Goal: Check status: Check status

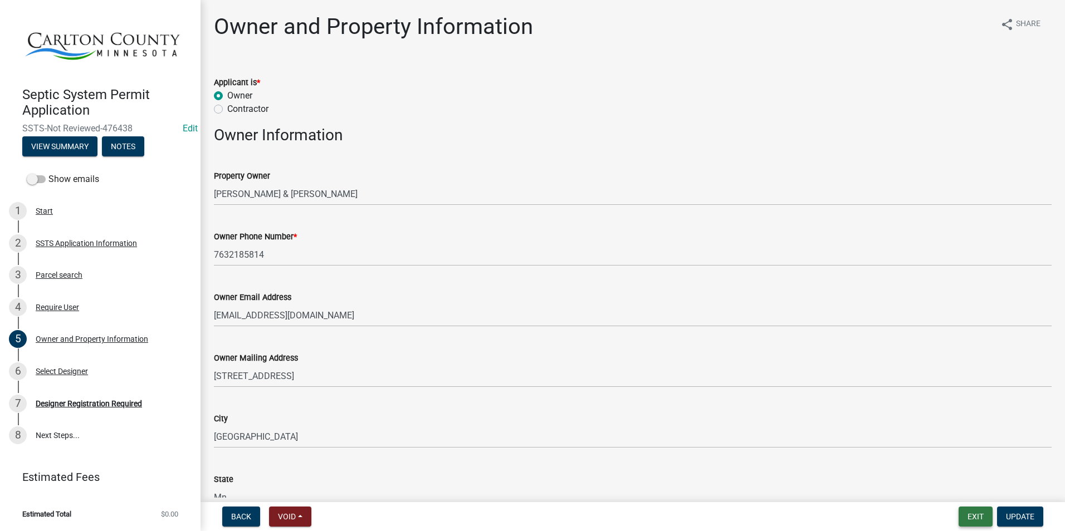
click at [980, 513] on button "Exit" at bounding box center [975, 517] width 34 height 20
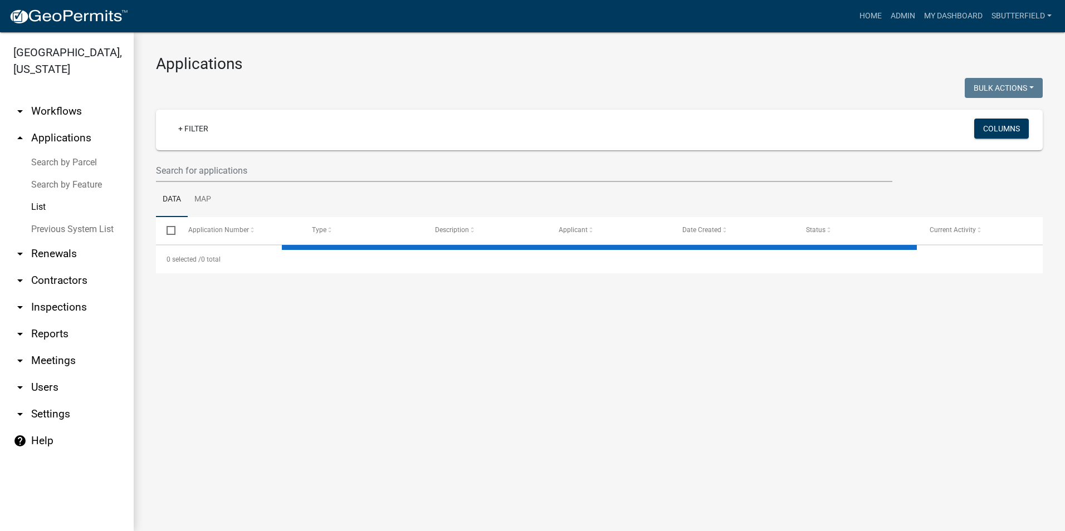
select select "1: 25"
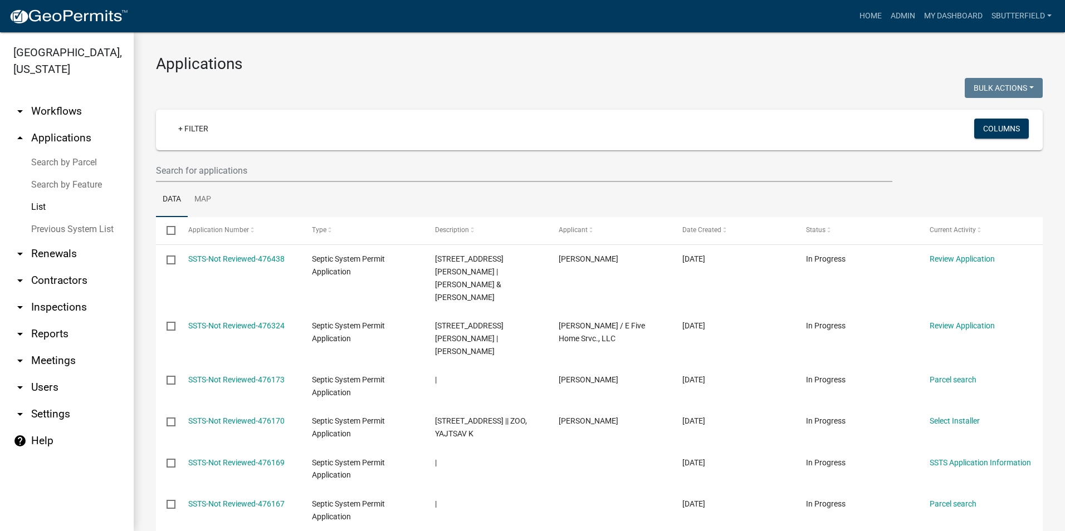
click at [39, 208] on link "List" at bounding box center [67, 207] width 134 height 22
click at [47, 161] on link "Search by Parcel" at bounding box center [67, 162] width 134 height 22
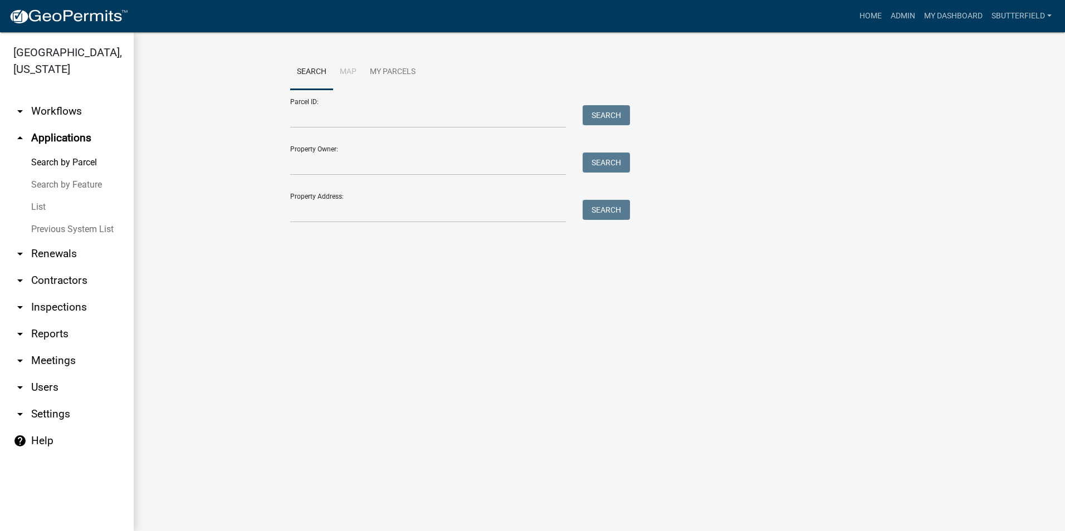
click at [41, 205] on link "List" at bounding box center [67, 207] width 134 height 22
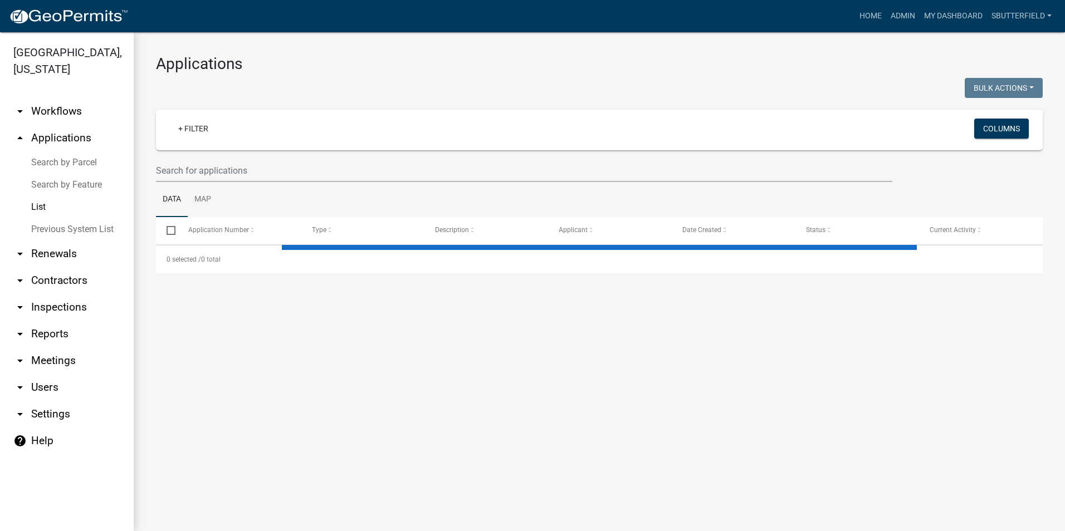
select select "1: 25"
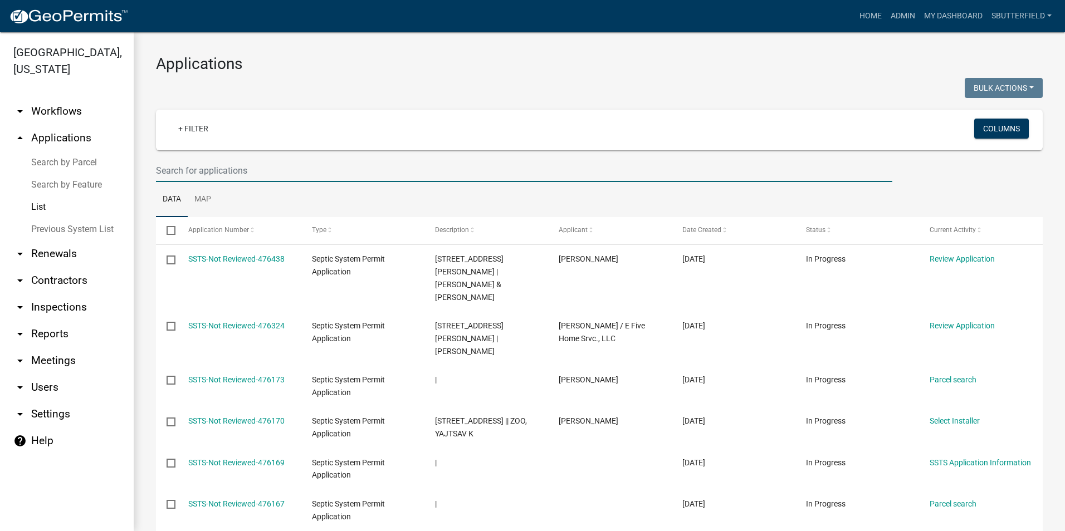
click at [219, 172] on input "text" at bounding box center [524, 170] width 736 height 23
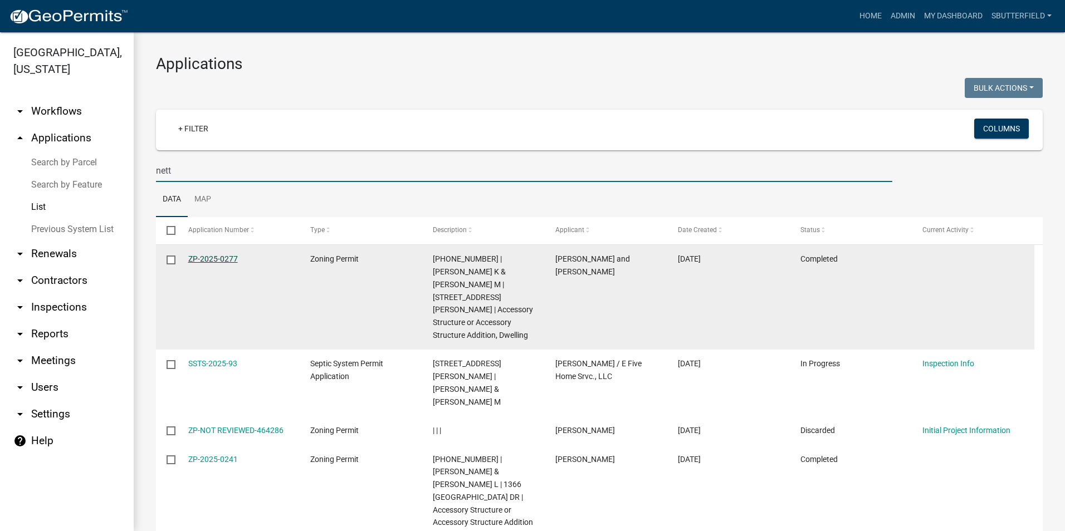
type input "nett"
click at [211, 257] on link "ZP-2025-0277" at bounding box center [213, 258] width 50 height 9
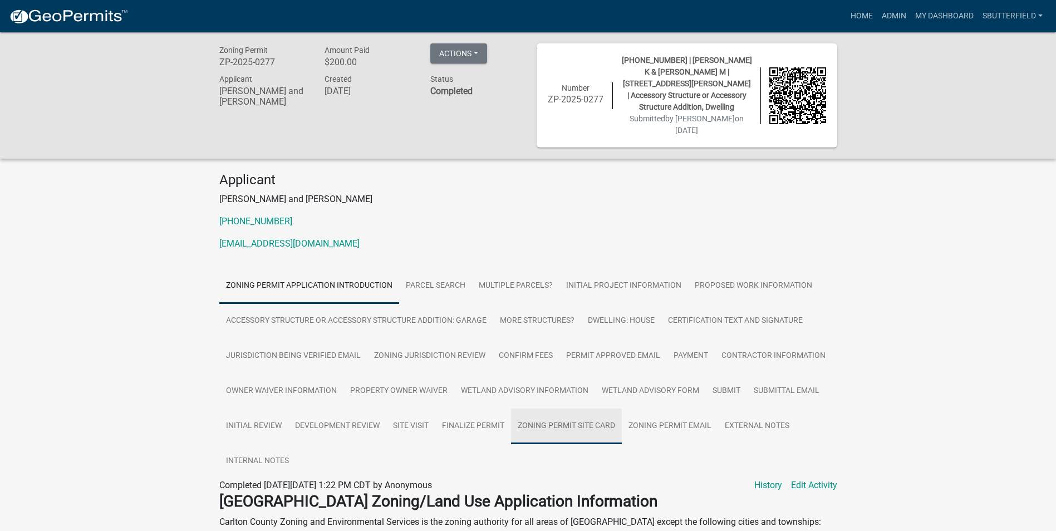
click at [584, 409] on link "Zoning Permit Site Card" at bounding box center [566, 427] width 111 height 36
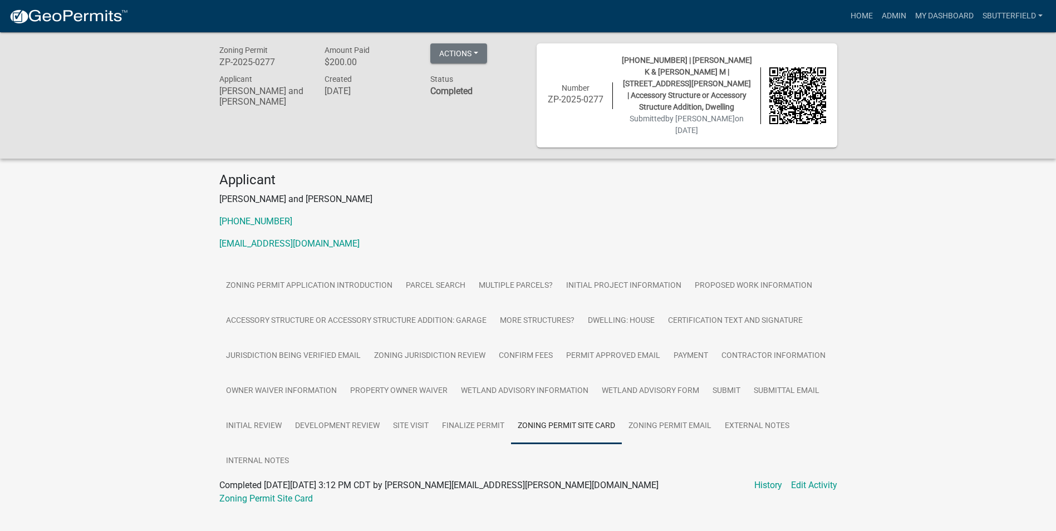
scroll to position [32, 0]
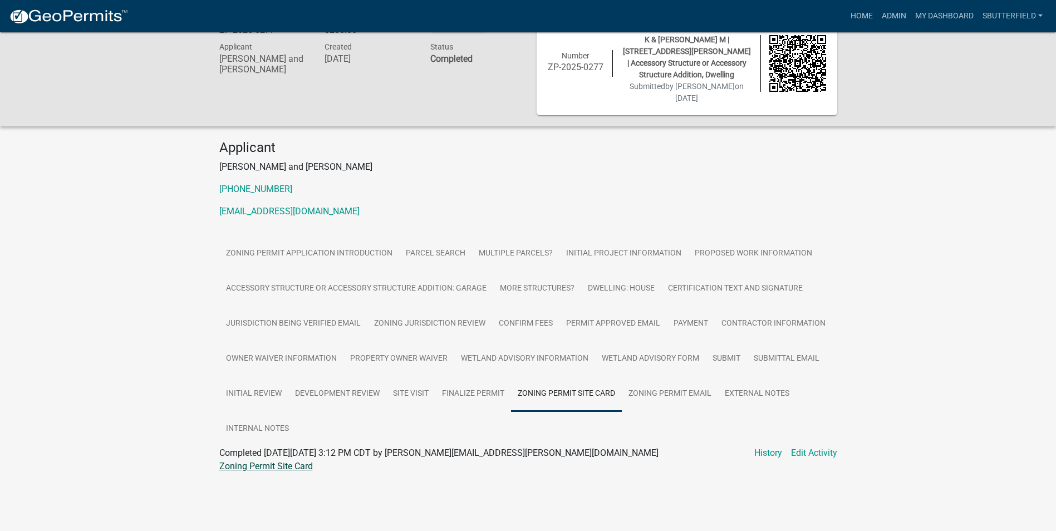
click at [280, 461] on link "Zoning Permit Site Card" at bounding box center [266, 466] width 94 height 11
click at [571, 376] on link "Zoning Permit Site Card" at bounding box center [566, 394] width 111 height 36
click at [573, 376] on link "Zoning Permit Site Card" at bounding box center [566, 394] width 111 height 36
click at [574, 376] on link "Zoning Permit Site Card" at bounding box center [566, 394] width 111 height 36
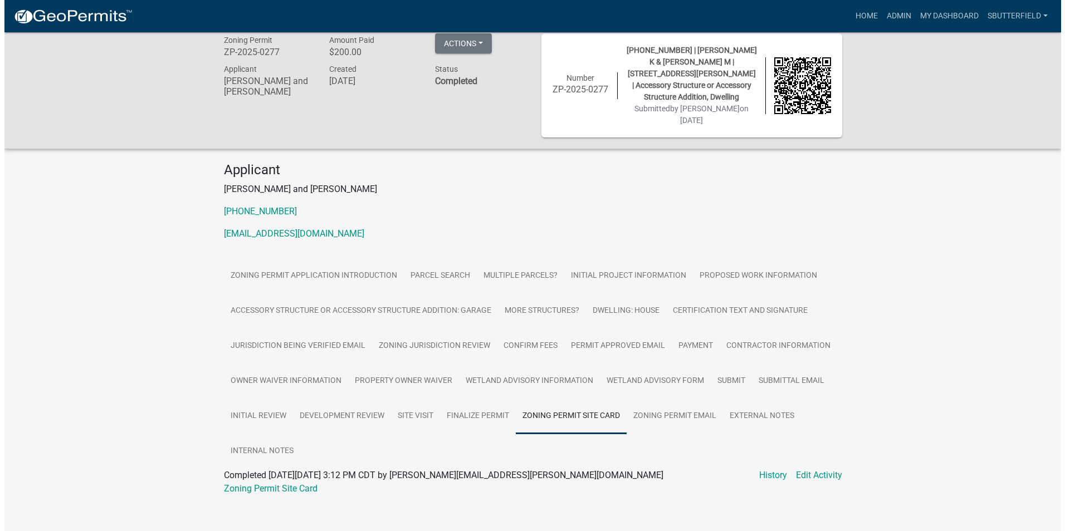
scroll to position [0, 0]
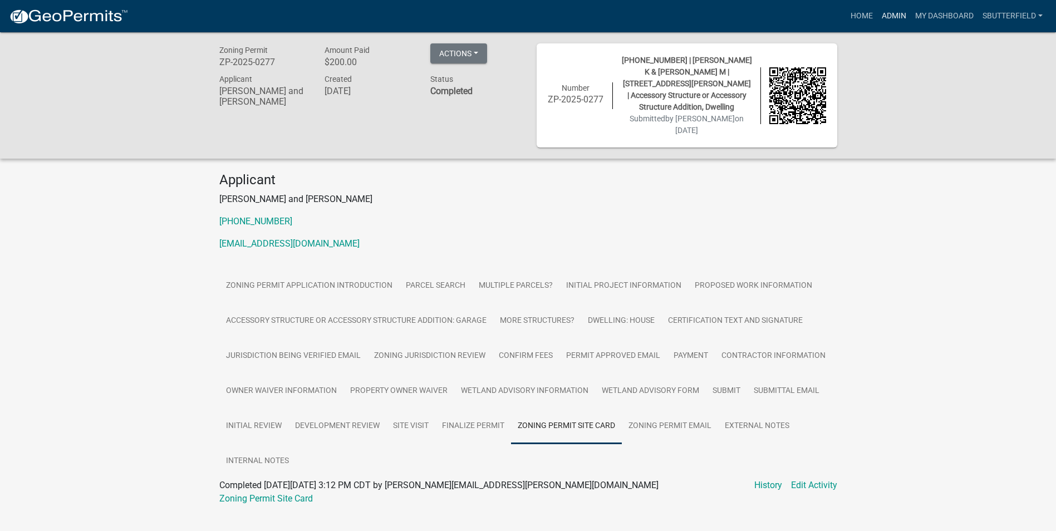
click at [892, 17] on link "Admin" at bounding box center [894, 16] width 33 height 21
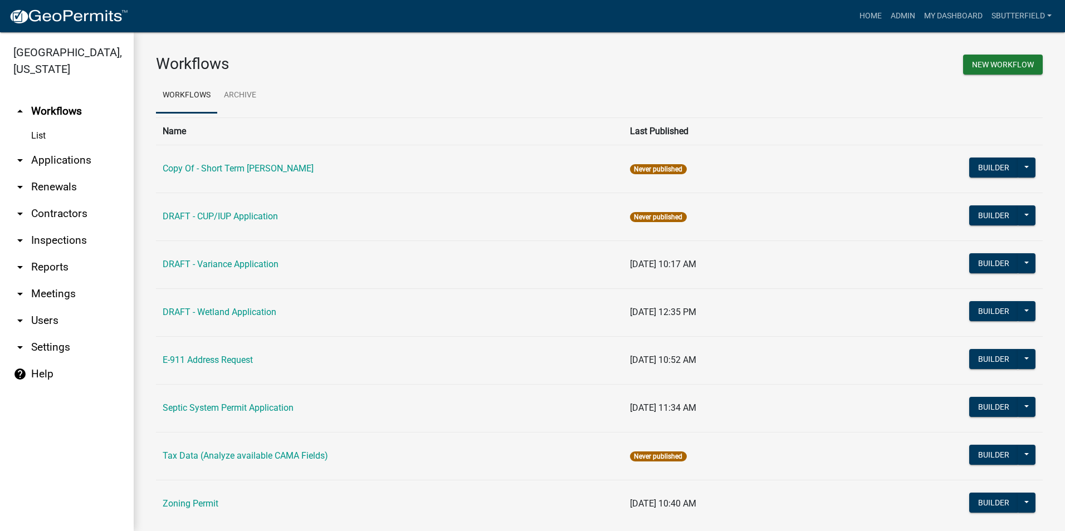
click at [25, 161] on icon "arrow_drop_down" at bounding box center [19, 160] width 13 height 13
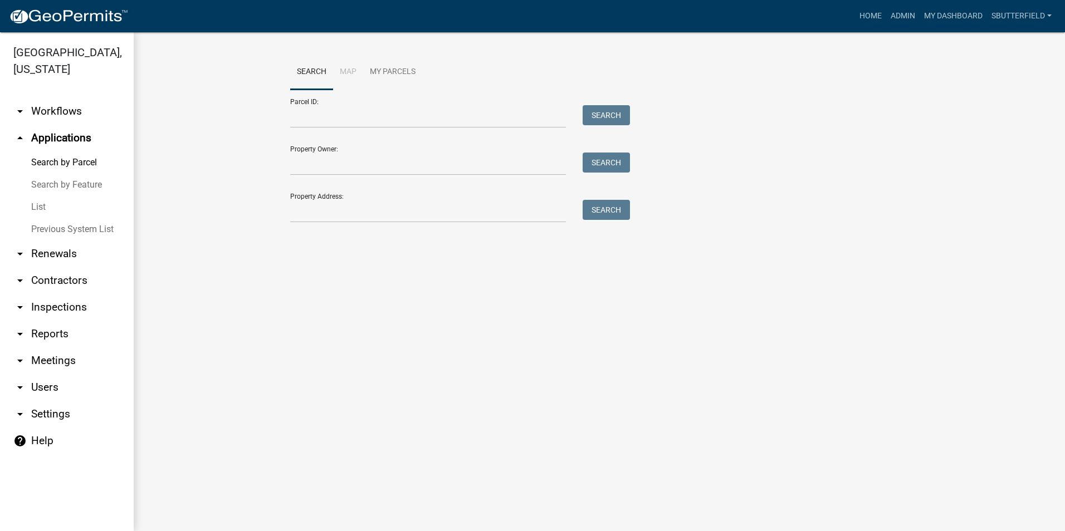
click at [45, 204] on link "List" at bounding box center [67, 207] width 134 height 22
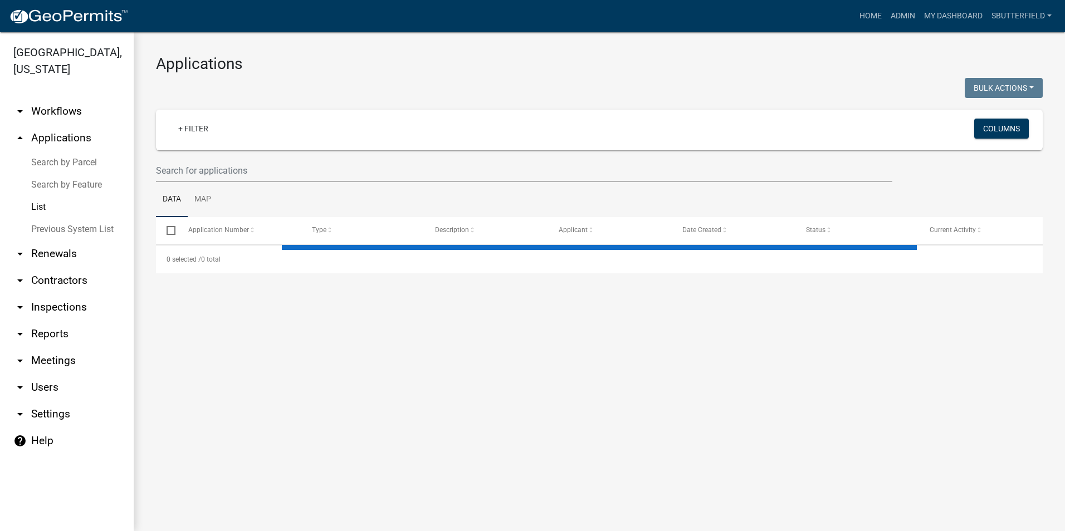
select select "1: 25"
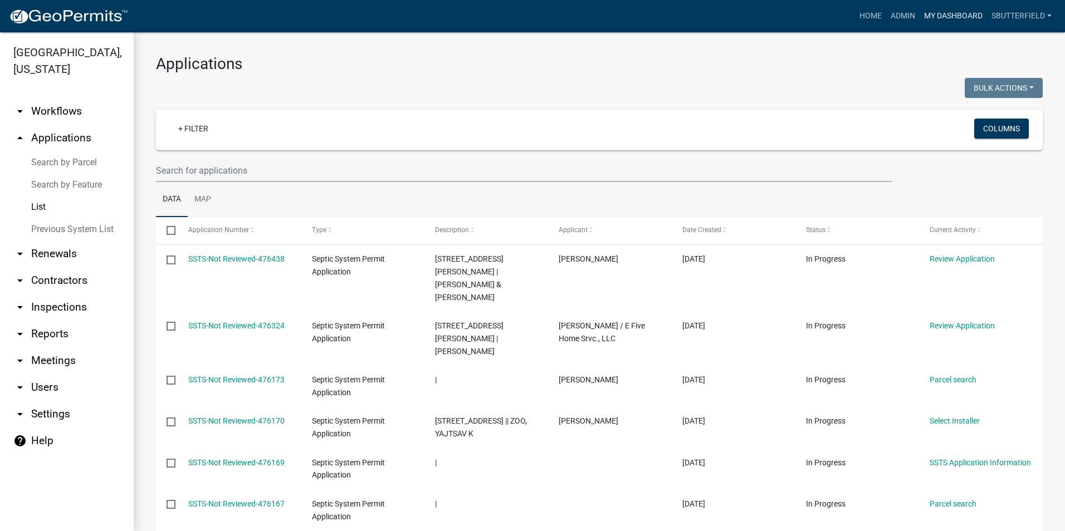
click at [947, 16] on link "My Dashboard" at bounding box center [952, 16] width 67 height 21
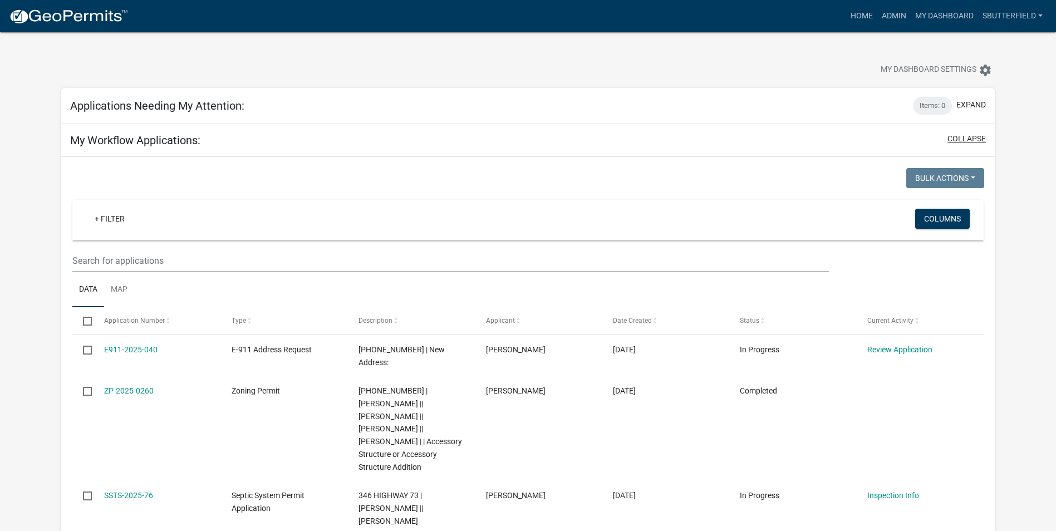
click at [958, 141] on button "collapse" at bounding box center [967, 139] width 38 height 12
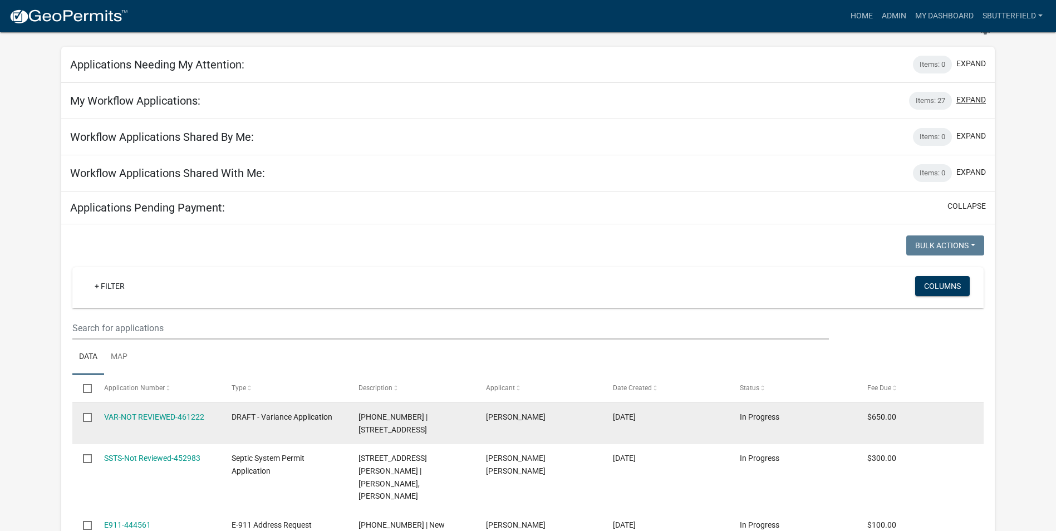
scroll to position [167, 0]
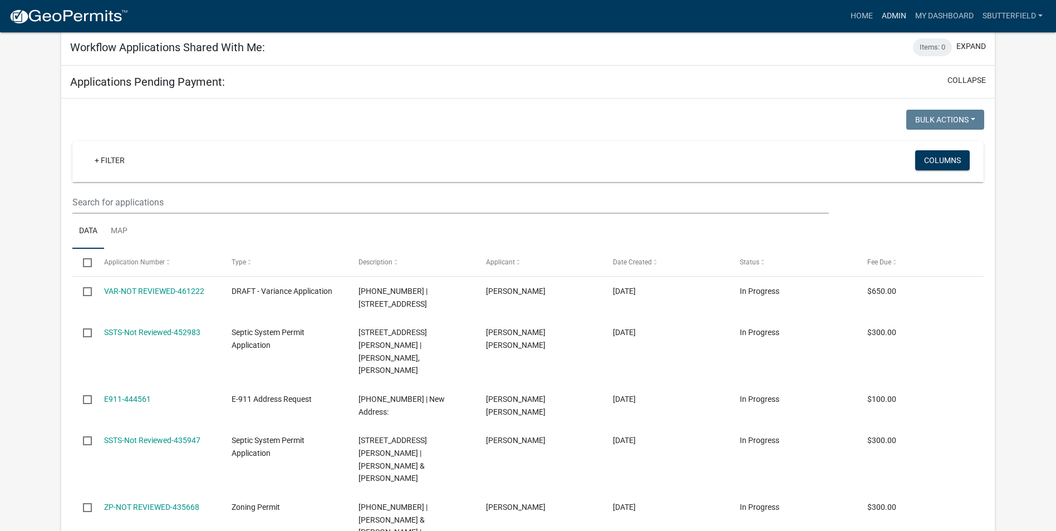
click at [887, 19] on link "Admin" at bounding box center [894, 16] width 33 height 21
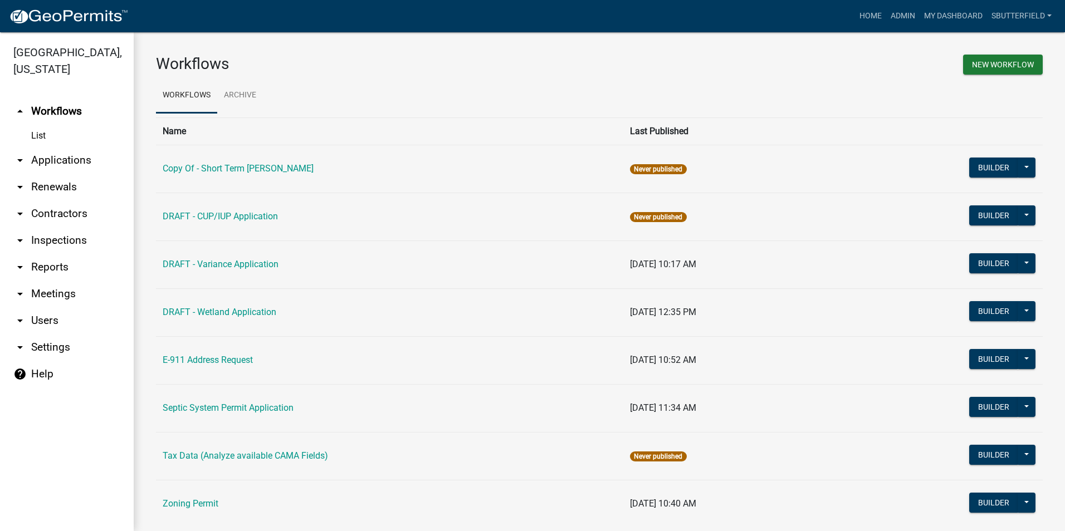
click at [61, 161] on link "arrow_drop_down Applications" at bounding box center [67, 160] width 134 height 27
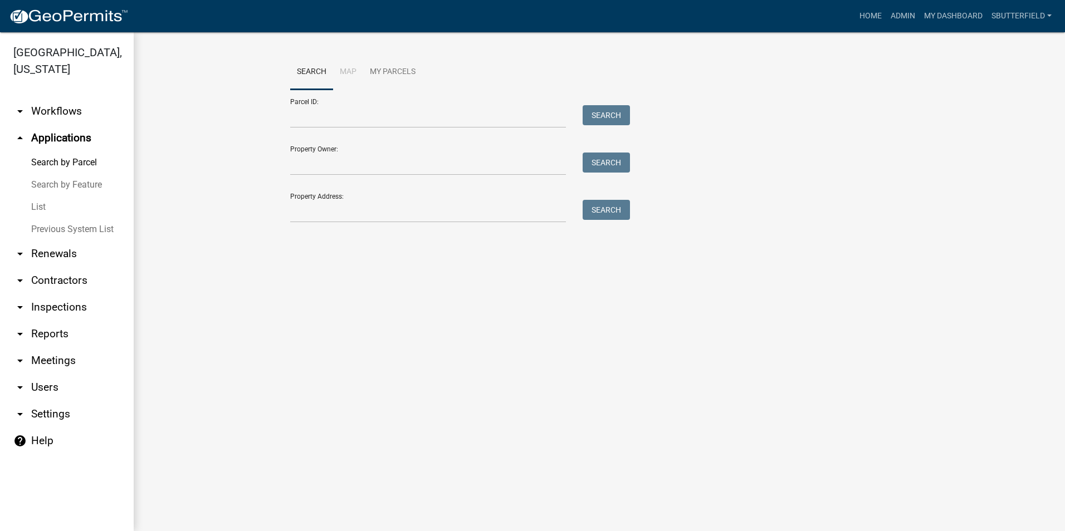
click at [43, 207] on link "List" at bounding box center [67, 207] width 134 height 22
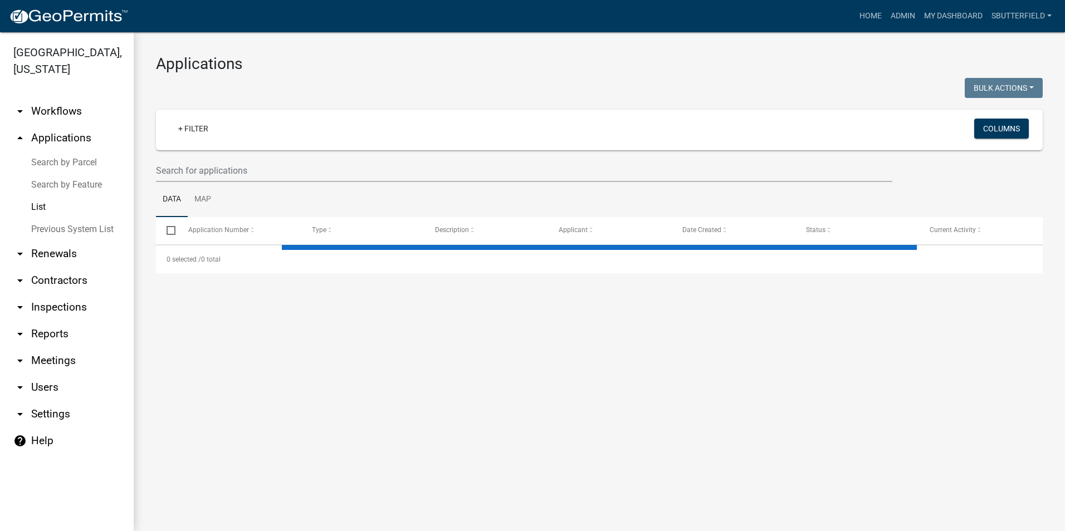
select select "1: 25"
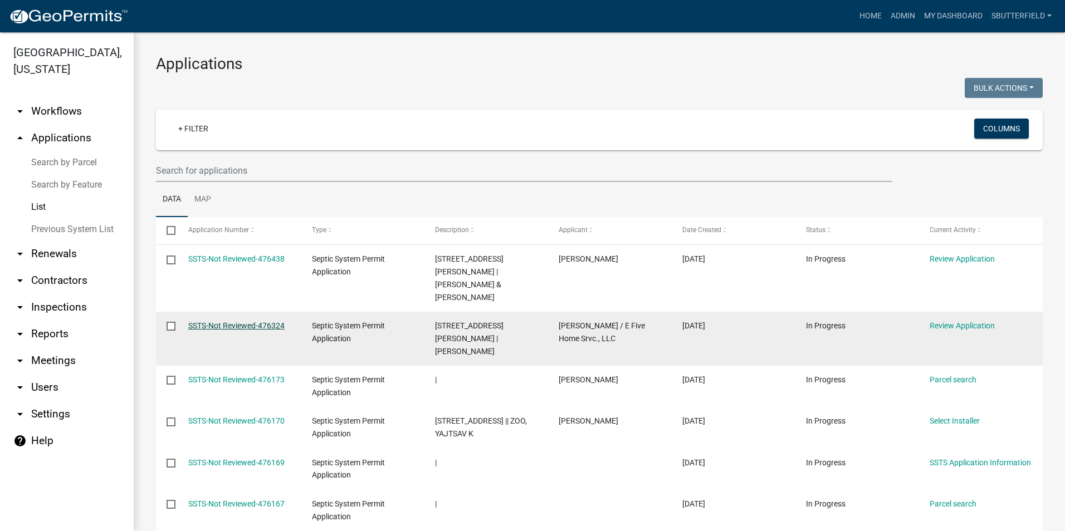
click at [234, 321] on link "SSTS-Not Reviewed-476324" at bounding box center [236, 325] width 96 height 9
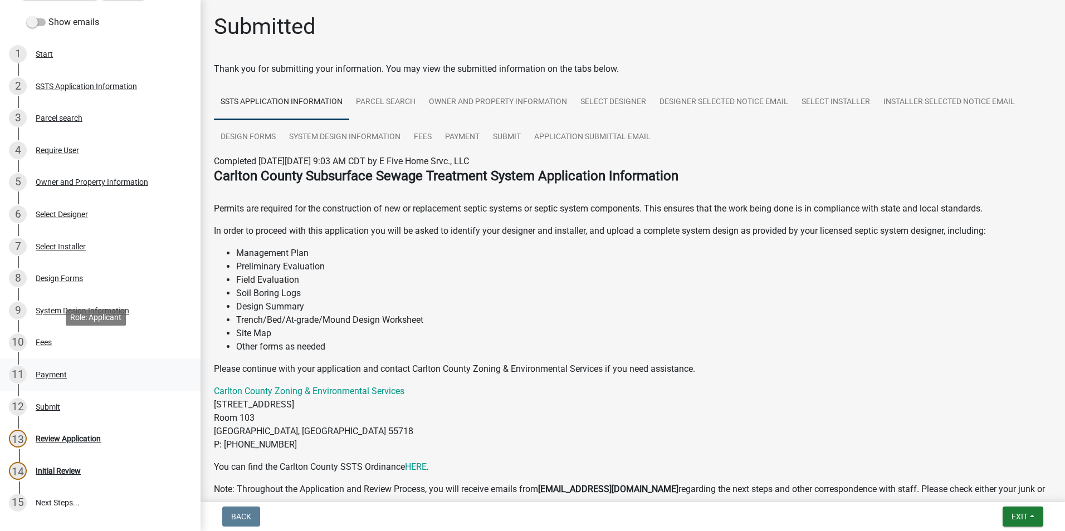
scroll to position [167, 0]
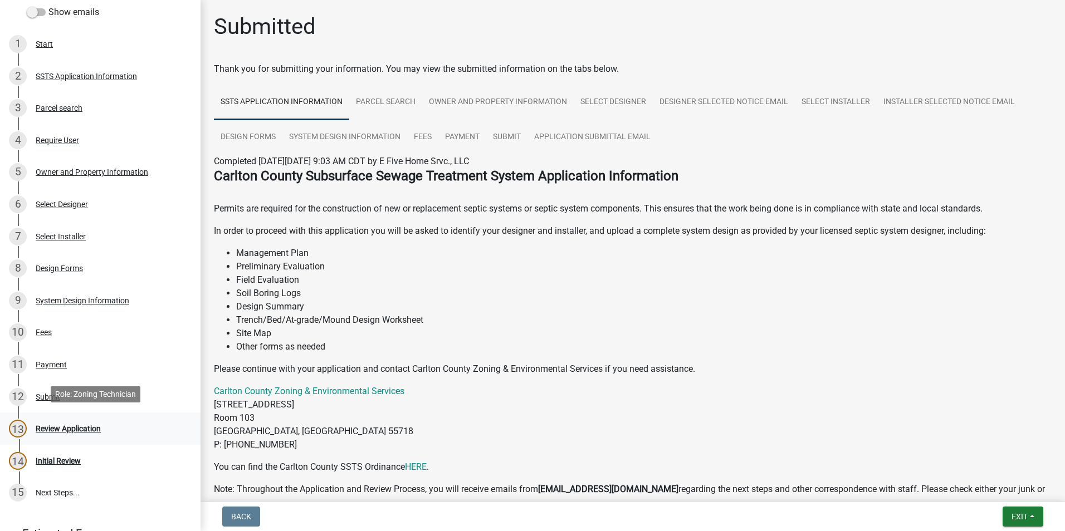
click at [57, 425] on div "Review Application" at bounding box center [68, 429] width 65 height 8
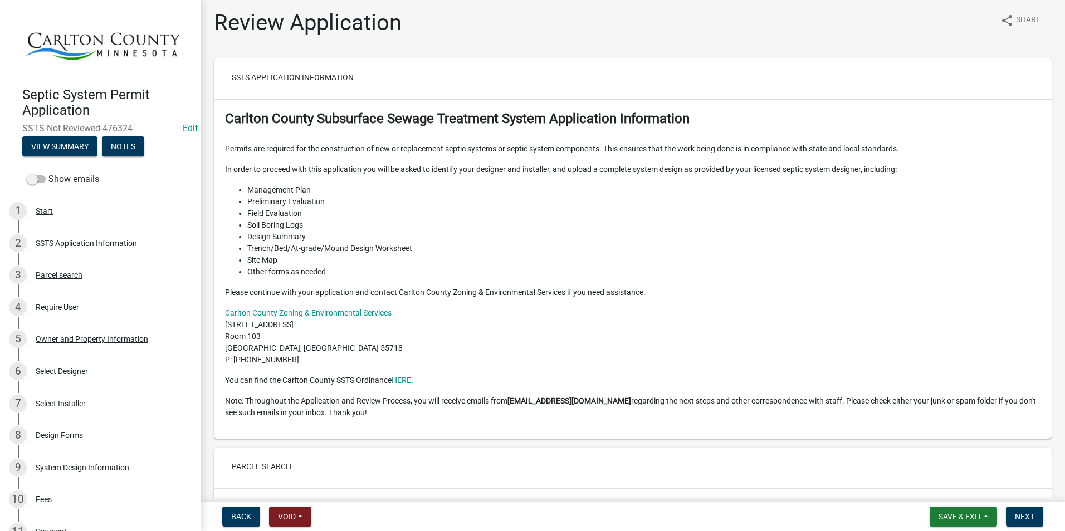
scroll to position [0, 0]
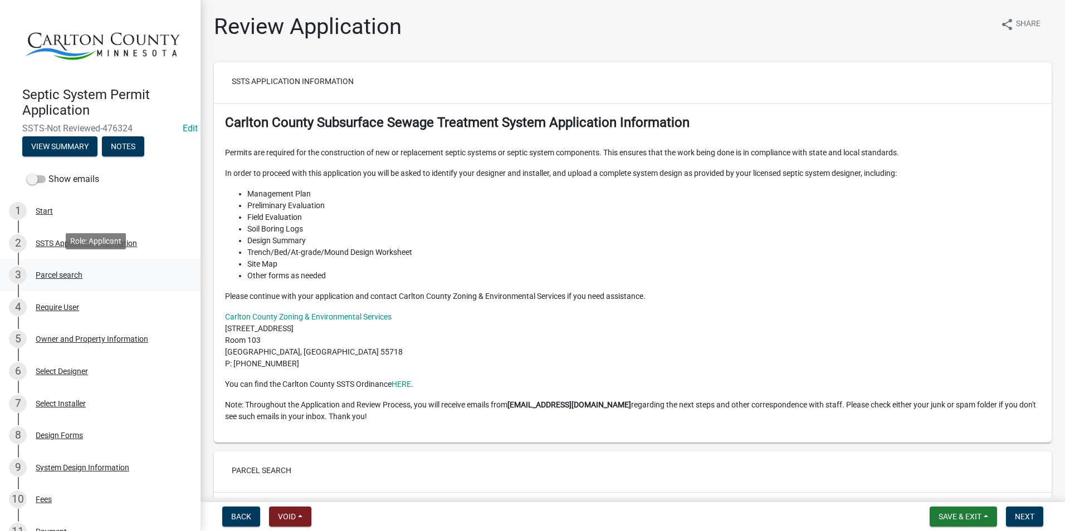
click at [73, 271] on div "Parcel search" at bounding box center [59, 275] width 47 height 8
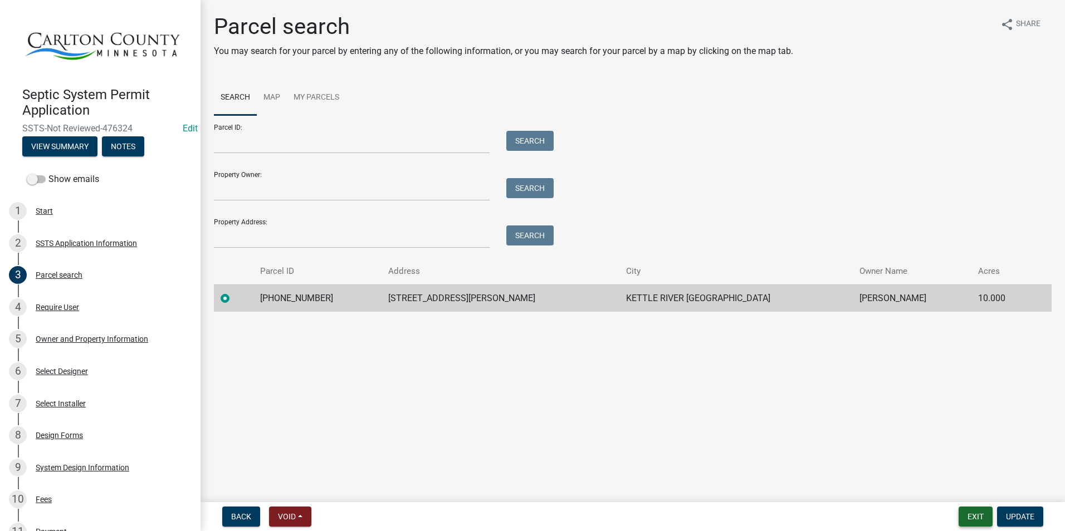
click at [979, 516] on button "Exit" at bounding box center [975, 517] width 34 height 20
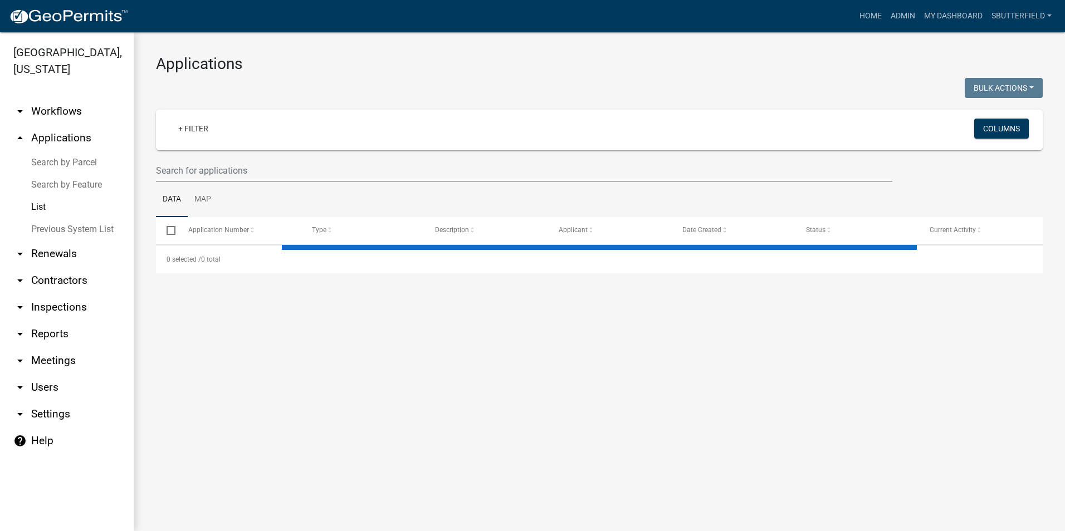
select select "1: 25"
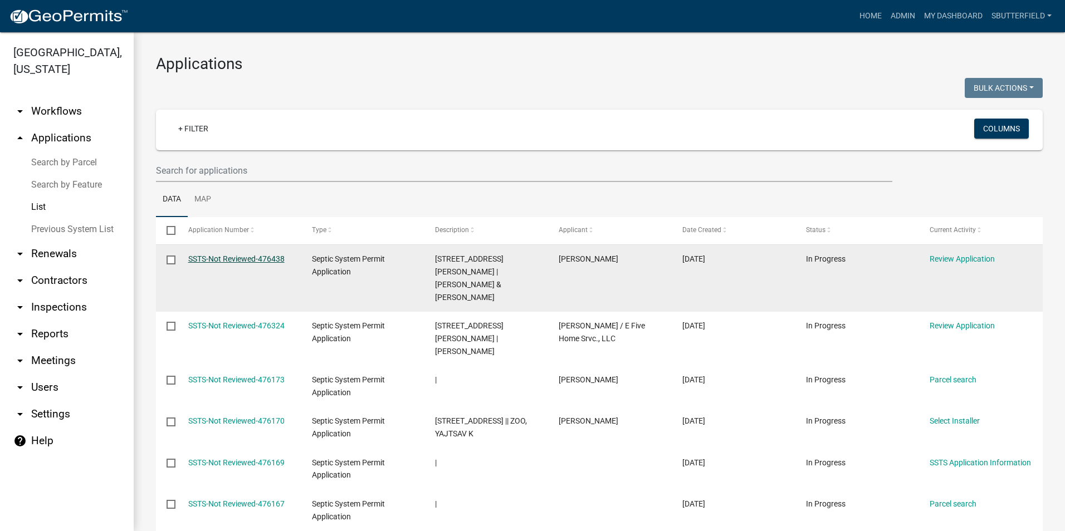
click at [246, 256] on link "SSTS-Not Reviewed-476438" at bounding box center [236, 258] width 96 height 9
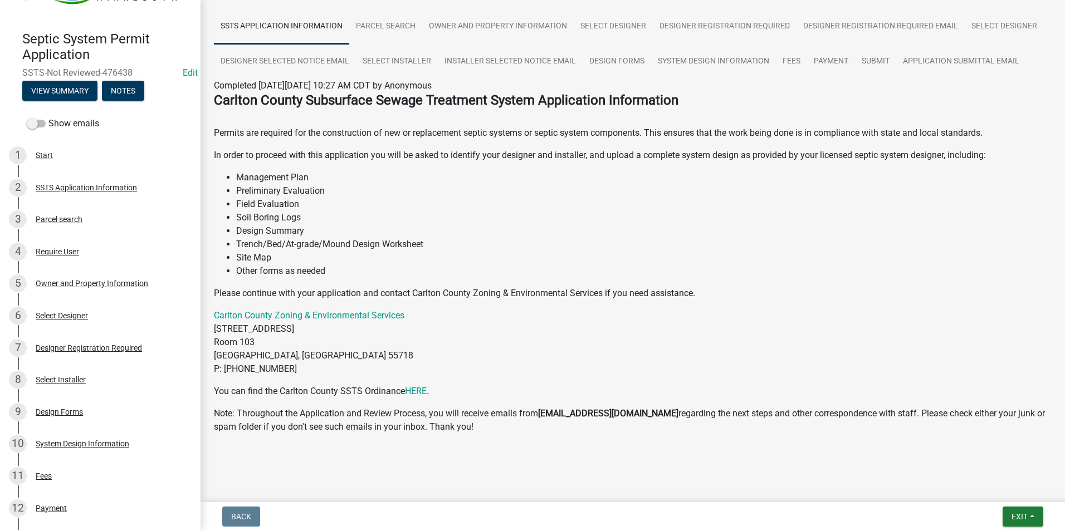
scroll to position [77, 0]
click at [51, 312] on div "Select Designer" at bounding box center [62, 316] width 52 height 8
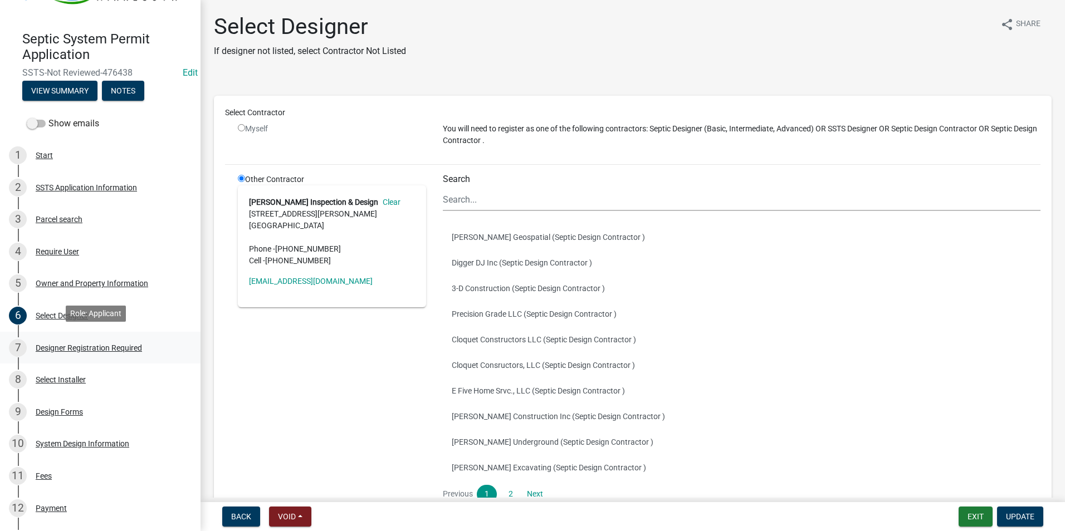
click at [129, 345] on div "Designer Registration Required" at bounding box center [89, 348] width 106 height 8
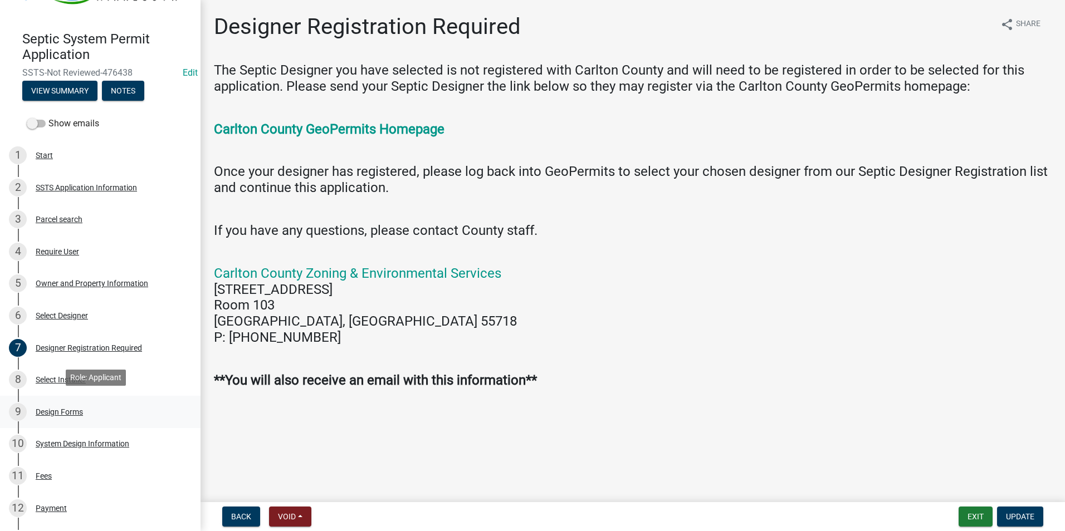
click at [55, 408] on div "Design Forms" at bounding box center [59, 412] width 47 height 8
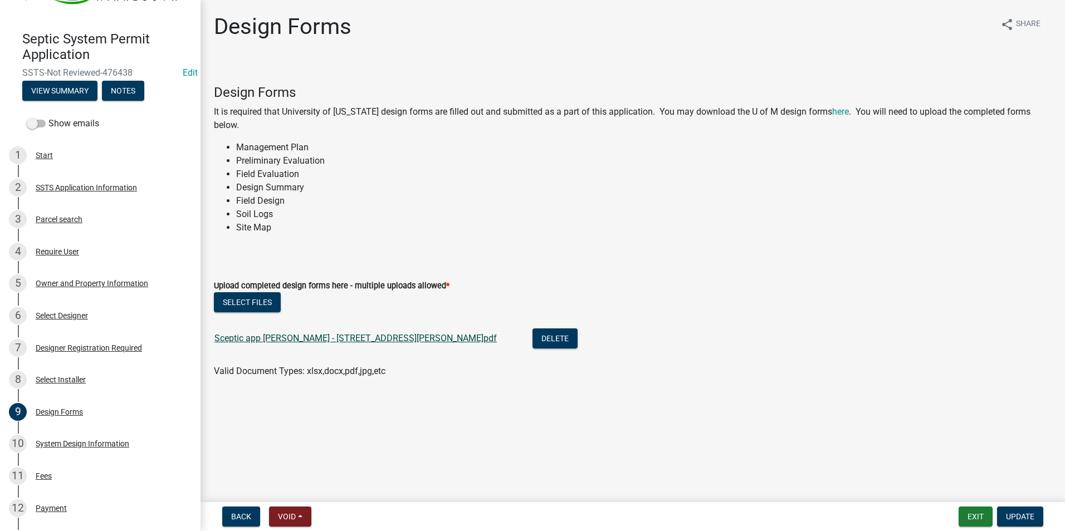
click at [281, 335] on link "Sceptic app [PERSON_NAME] - [STREET_ADDRESS][PERSON_NAME]pdf" at bounding box center [355, 338] width 282 height 11
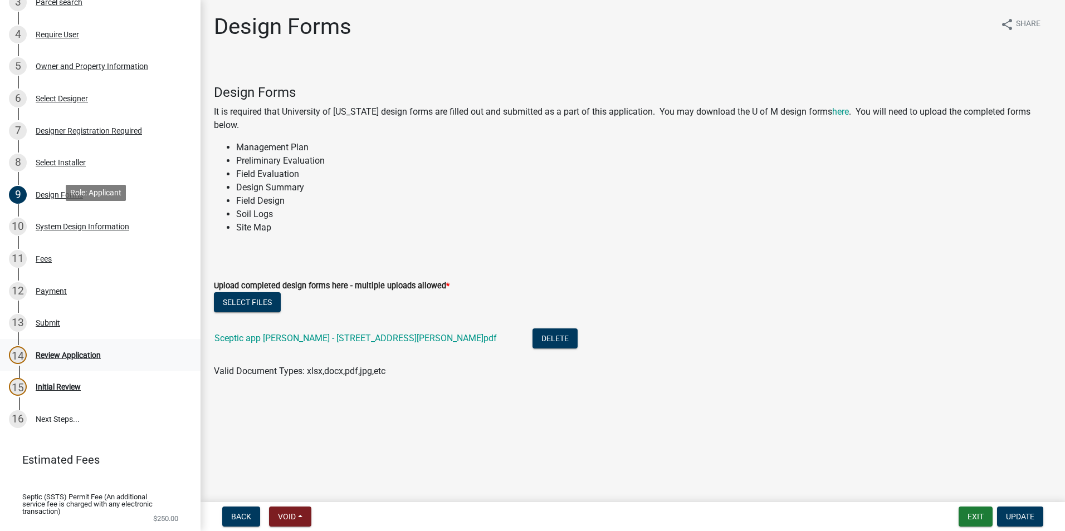
scroll to position [278, 0]
